Goal: Download file/media

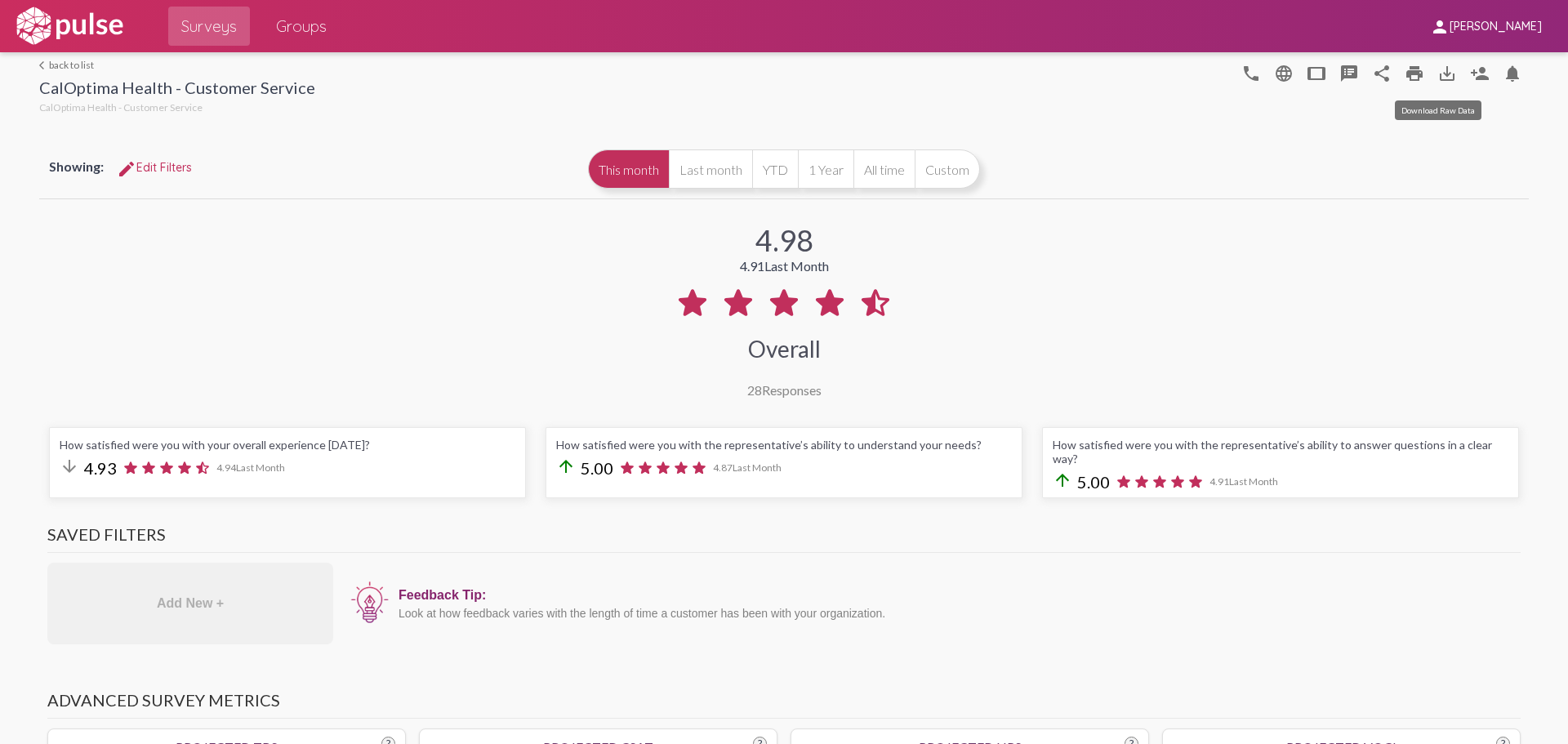
click at [1438, 79] on mat-icon "save_alt" at bounding box center [1447, 73] width 19 height 19
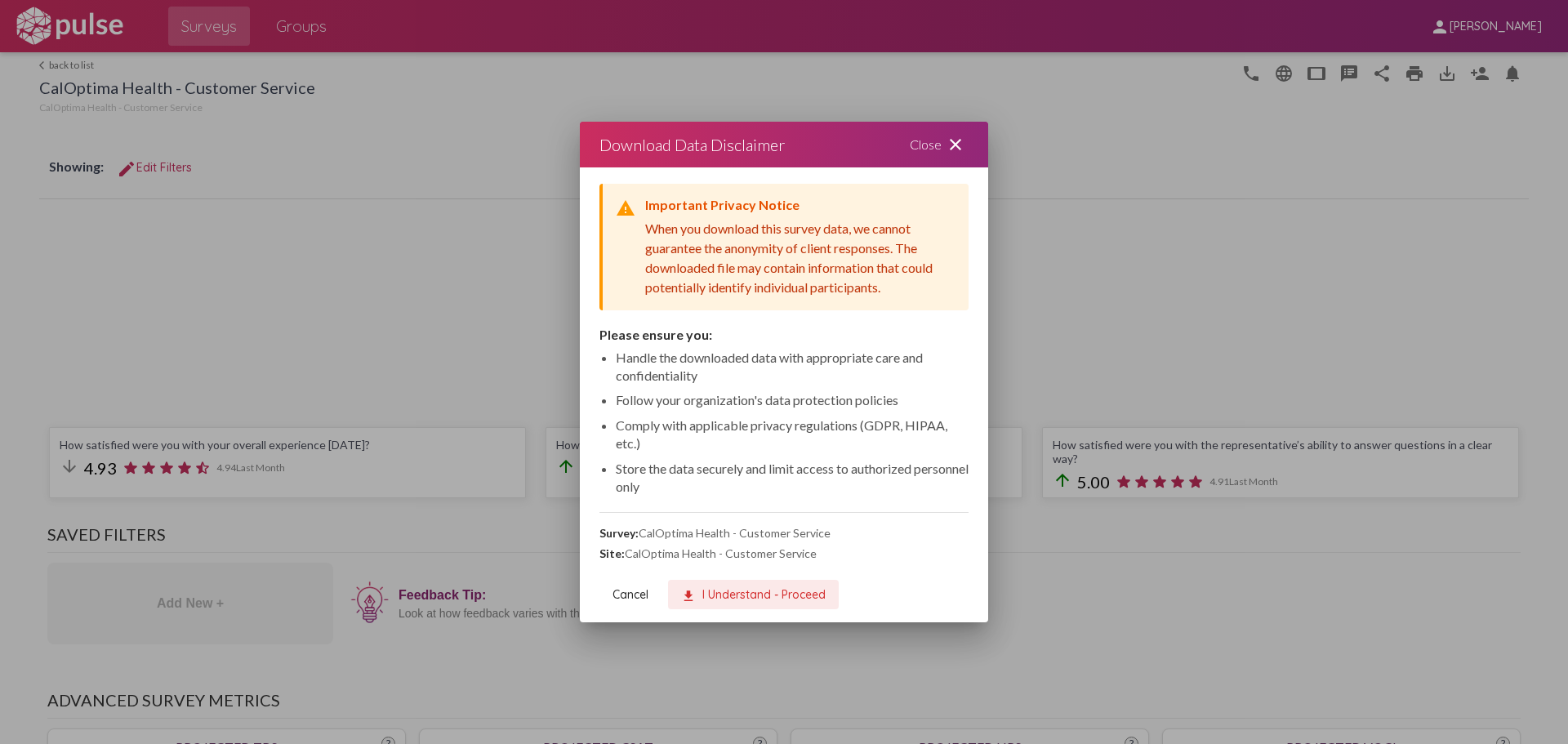
click at [751, 603] on button "download I Understand - Proceed" at bounding box center [753, 594] width 171 height 29
